Goal: Find specific page/section: Find specific page/section

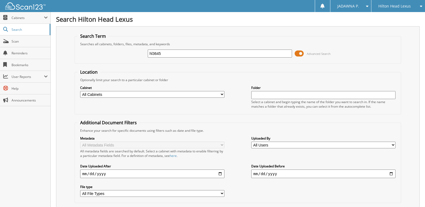
drag, startPoint x: 166, startPoint y: 52, endPoint x: 130, endPoint y: 52, distance: 35.9
click at [130, 52] on div "hl3645 Advanced Search" at bounding box center [237, 53] width 321 height 14
click at [165, 52] on input "text" at bounding box center [220, 54] width 144 height 8
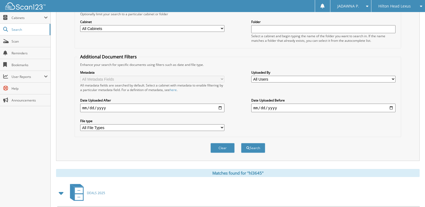
scroll to position [122, 0]
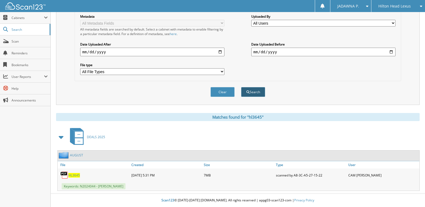
type input "h25435"
click at [253, 94] on button "Search" at bounding box center [253, 92] width 24 height 10
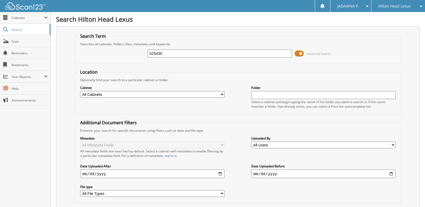
drag, startPoint x: 164, startPoint y: 56, endPoint x: 131, endPoint y: 51, distance: 33.9
click at [131, 51] on div "h25435 Advanced Search" at bounding box center [237, 53] width 321 height 14
paste input "H25483B"
type input "H25483B3"
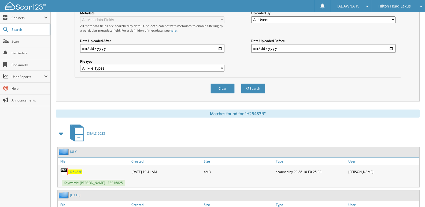
scroll to position [157, 0]
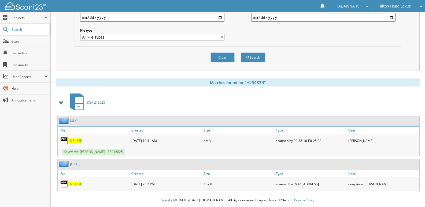
click at [78, 141] on span "H25483B" at bounding box center [75, 141] width 14 height 5
